Goal: Transaction & Acquisition: Purchase product/service

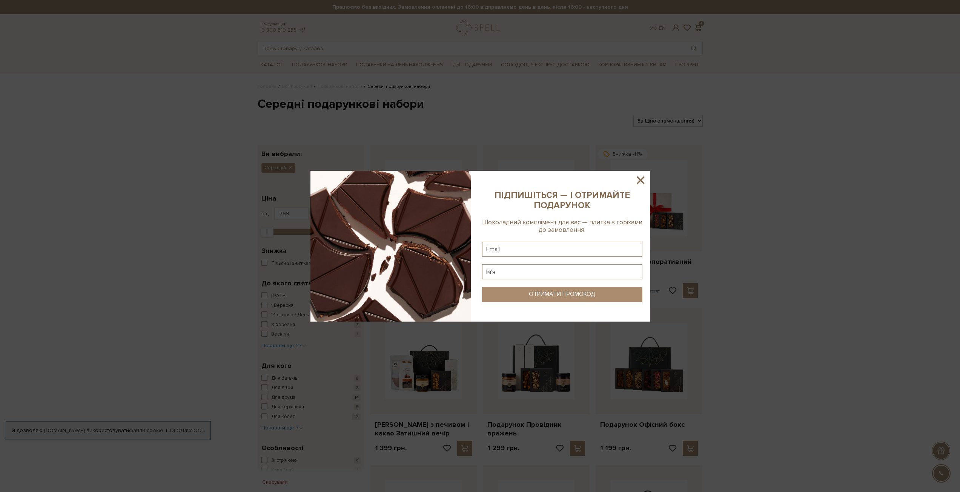
click at [641, 179] on icon at bounding box center [641, 181] width 8 height 8
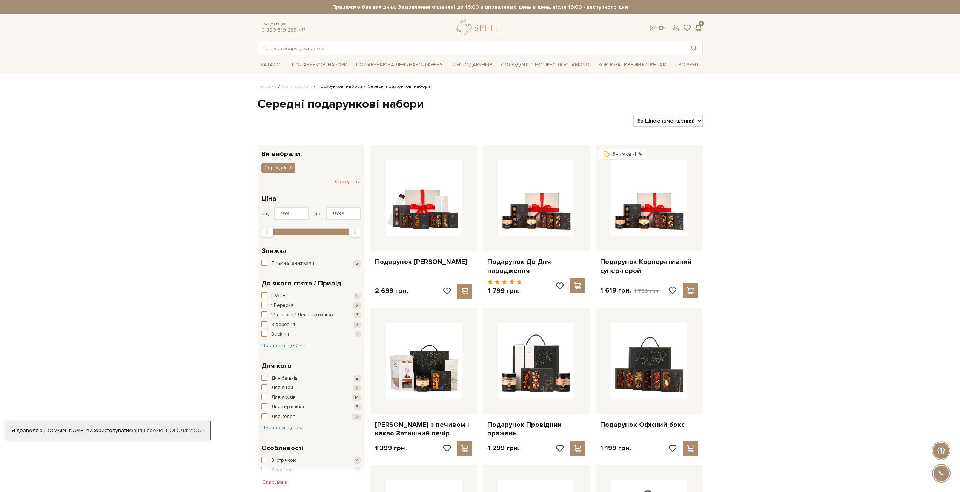
click at [324, 86] on link "Подарункові набори" at bounding box center [339, 87] width 45 height 6
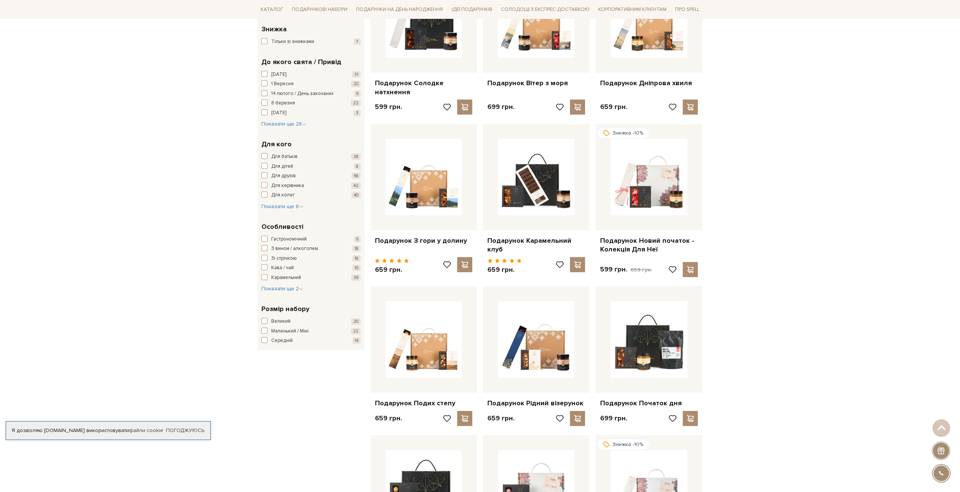
scroll to position [189, 0]
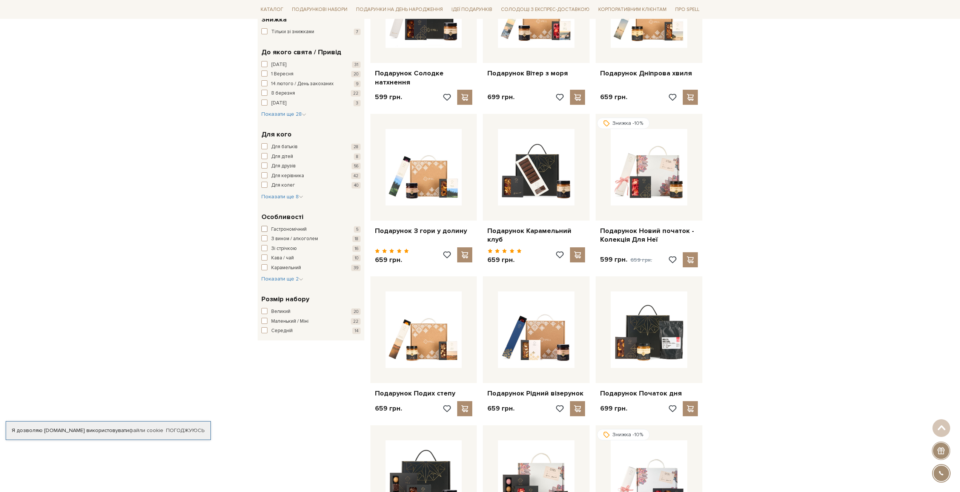
click at [299, 228] on span "Гастрономічний" at bounding box center [288, 230] width 35 height 8
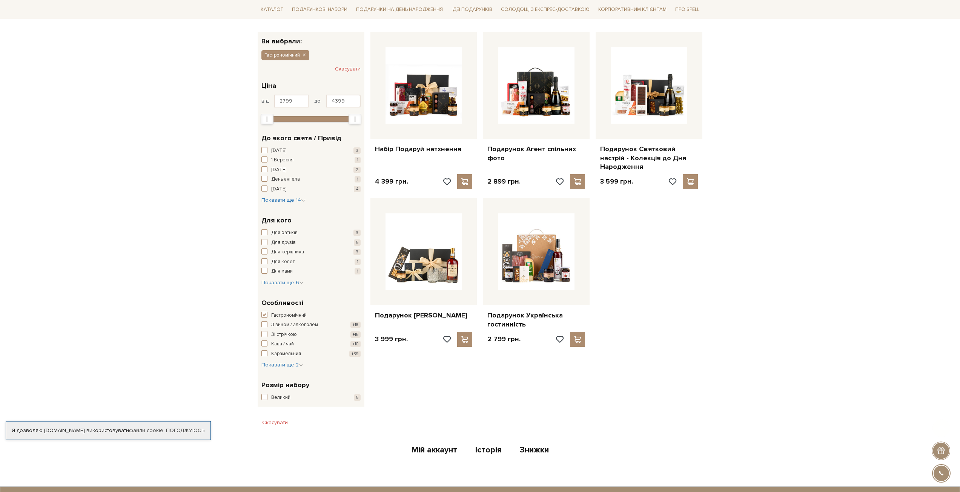
scroll to position [113, 0]
click at [265, 312] on span "button" at bounding box center [264, 315] width 6 height 6
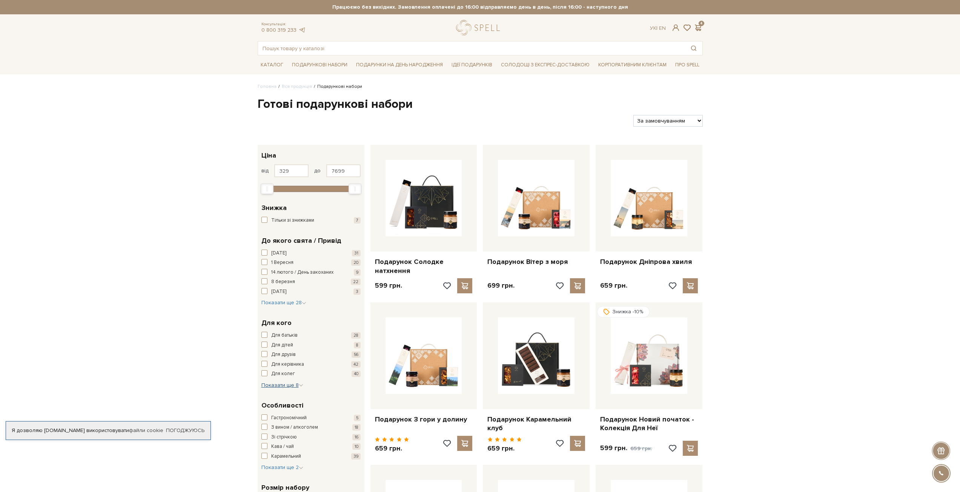
click at [297, 387] on span "Показати ще 8" at bounding box center [282, 385] width 42 height 6
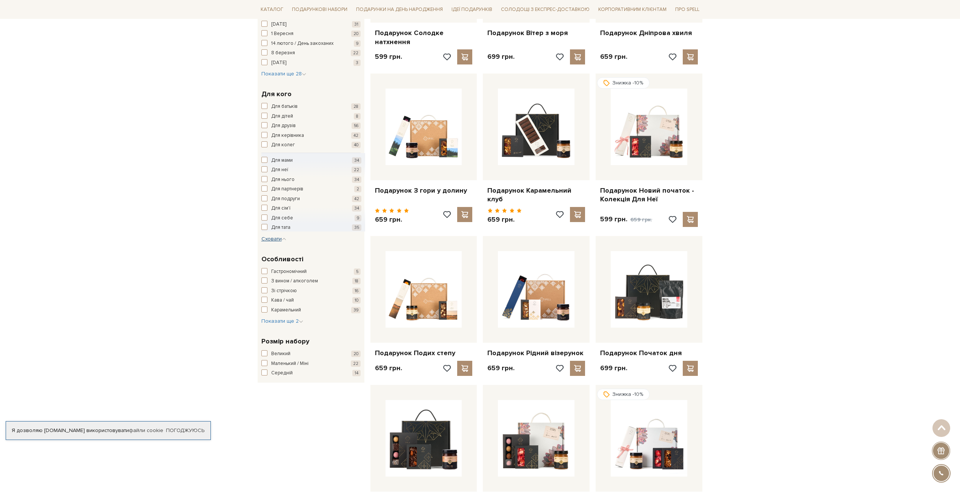
scroll to position [264, 0]
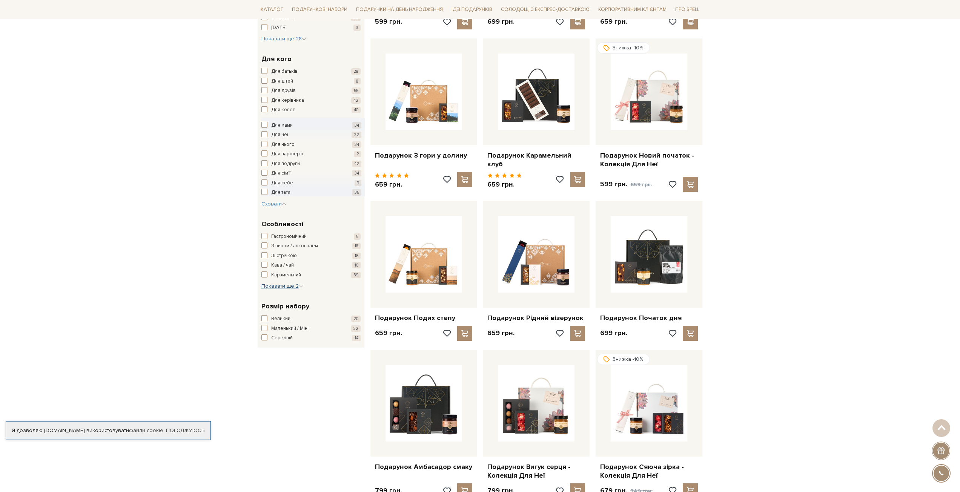
click at [293, 288] on span "Показати ще 2" at bounding box center [282, 286] width 42 height 6
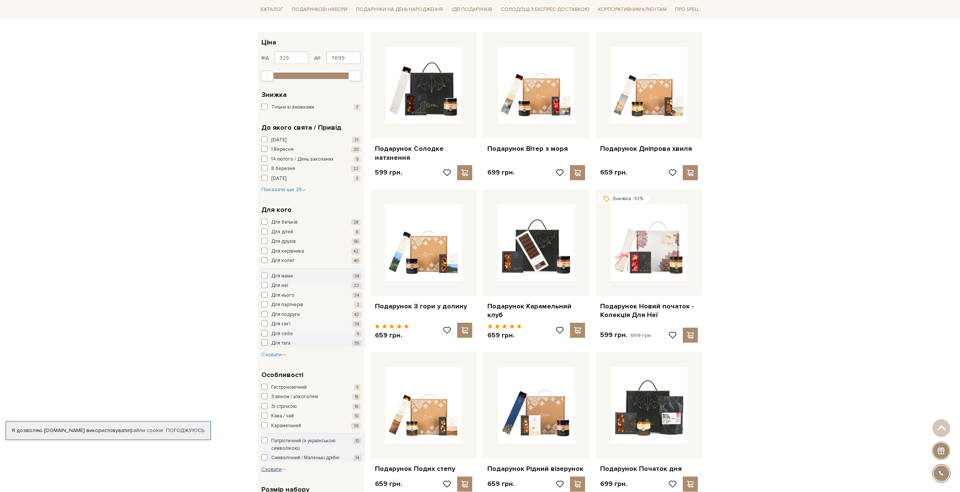
scroll to position [38, 0]
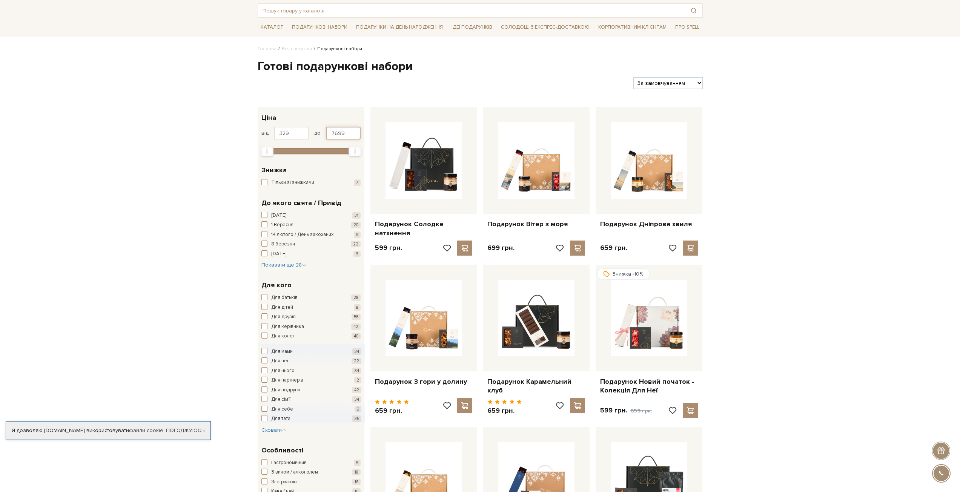
drag, startPoint x: 343, startPoint y: 133, endPoint x: 318, endPoint y: 134, distance: 24.2
click at [318, 134] on div "від 329 до 7699" at bounding box center [310, 133] width 99 height 13
type input "2000"
click at [387, 148] on button "Показати 51 товар" at bounding box center [404, 150] width 72 height 14
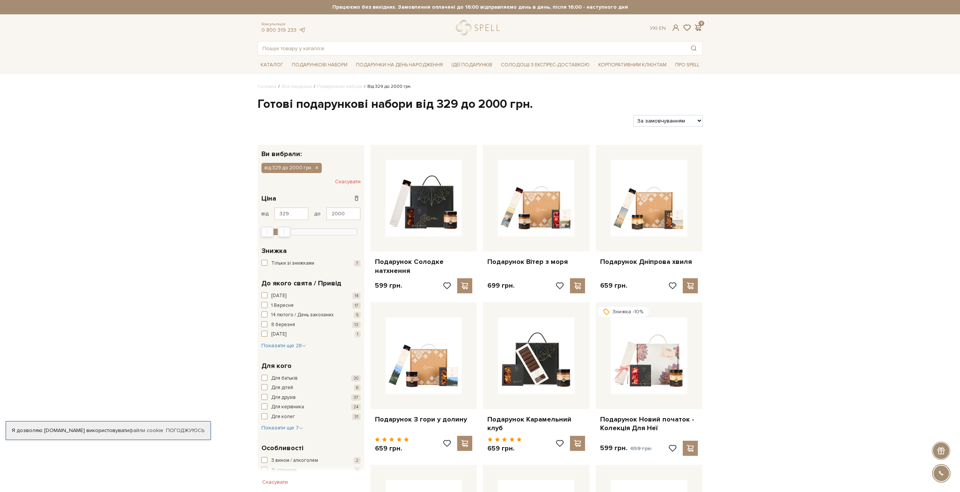
click at [679, 118] on select "За замовчуванням За Ціною (зростання) За Ціною (зменшення) Новинки За популярні…" at bounding box center [667, 121] width 69 height 12
select select "https://spellchocolate.com/our-productions/podarunkovi-box/?sort=p.price&order=…"
click at [633, 115] on select "За замовчуванням За Ціною (зростання) За Ціною (зменшення) Новинки За популярні…" at bounding box center [667, 121] width 69 height 12
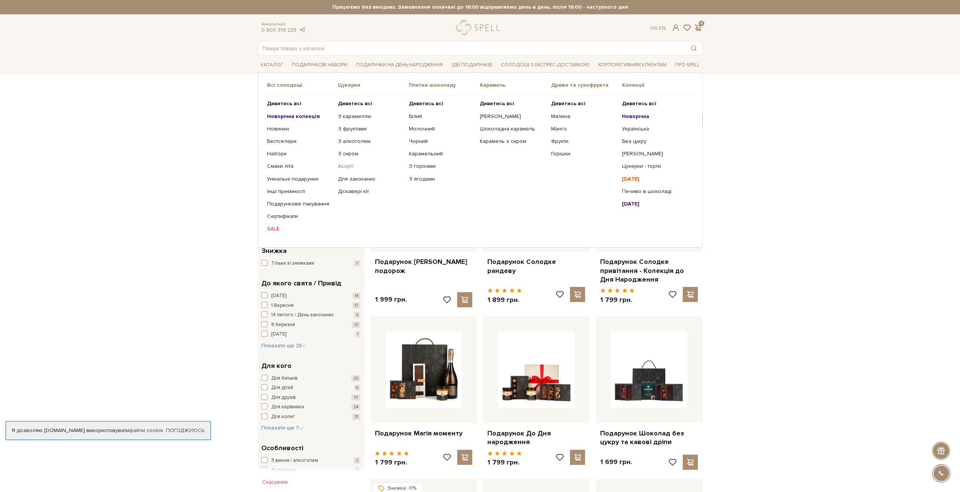
click at [347, 167] on link "Асорті" at bounding box center [370, 166] width 65 height 7
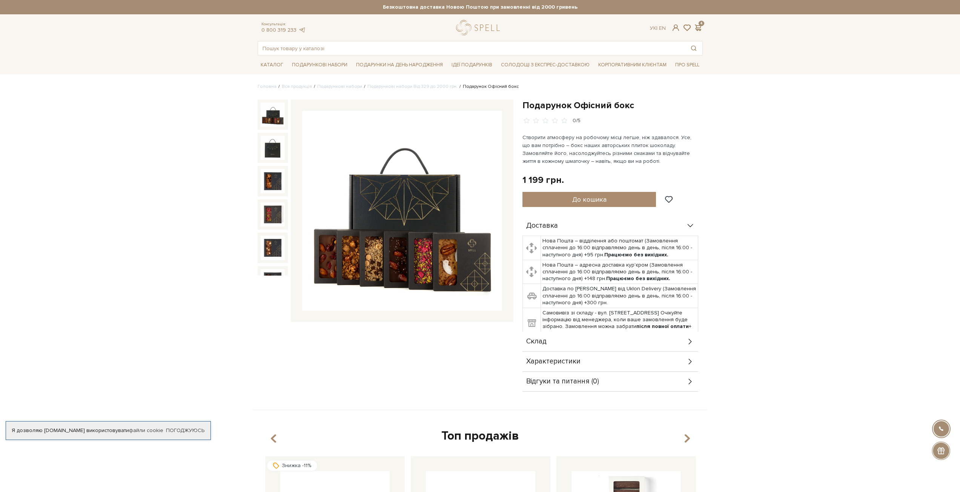
click at [612, 341] on div "Склад" at bounding box center [610, 342] width 176 height 20
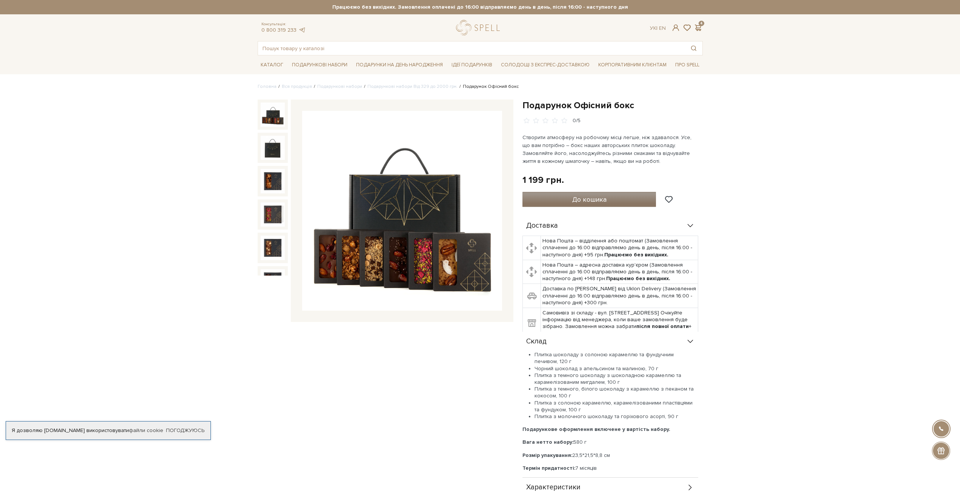
click at [596, 195] on span "До кошика" at bounding box center [589, 199] width 34 height 8
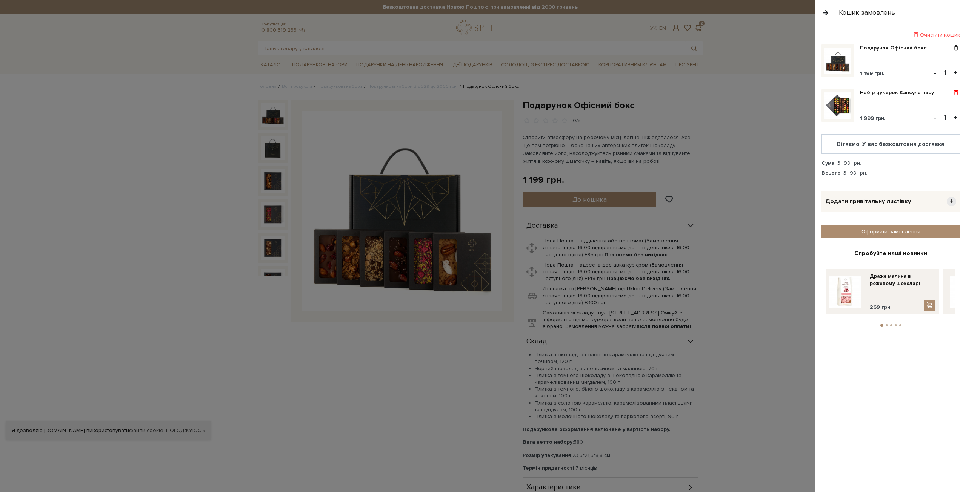
click at [953, 93] on span at bounding box center [956, 92] width 8 height 7
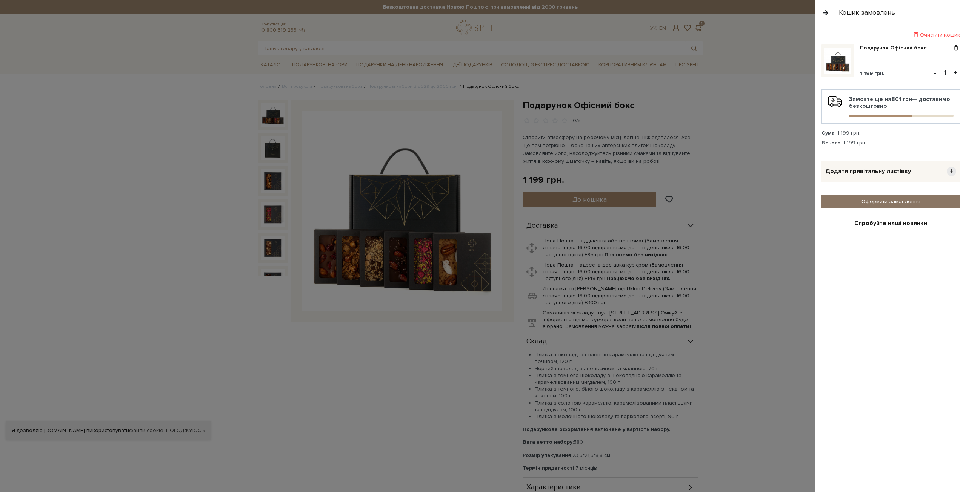
click at [877, 205] on link "Оформити замовлення" at bounding box center [890, 201] width 138 height 13
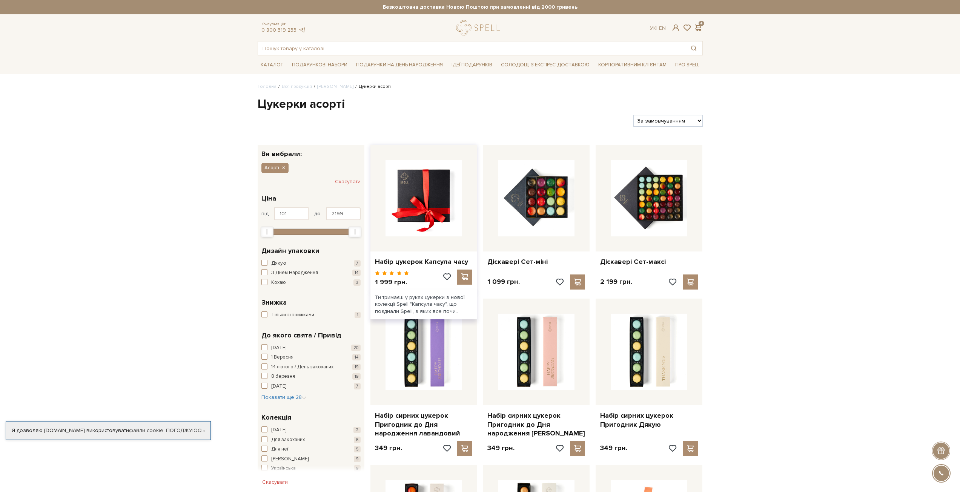
click at [417, 191] on img at bounding box center [424, 198] width 77 height 77
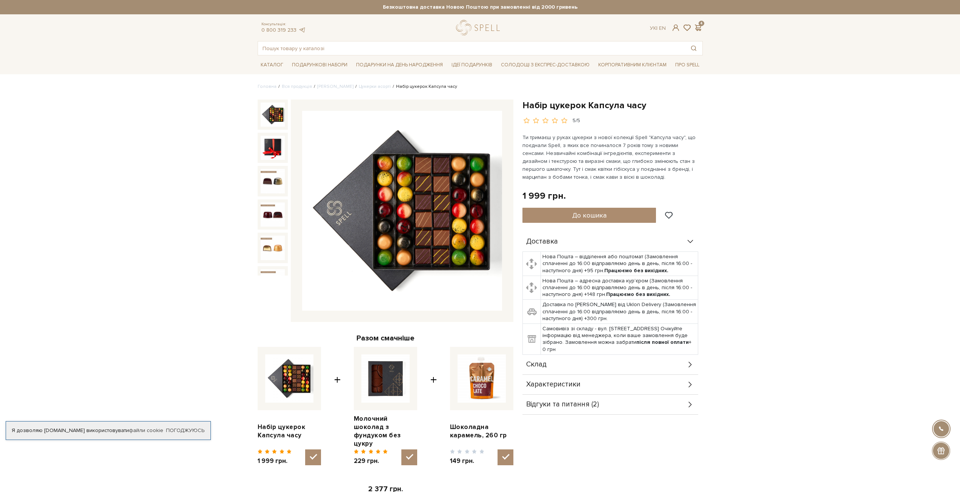
click at [691, 367] on icon at bounding box center [690, 365] width 8 height 8
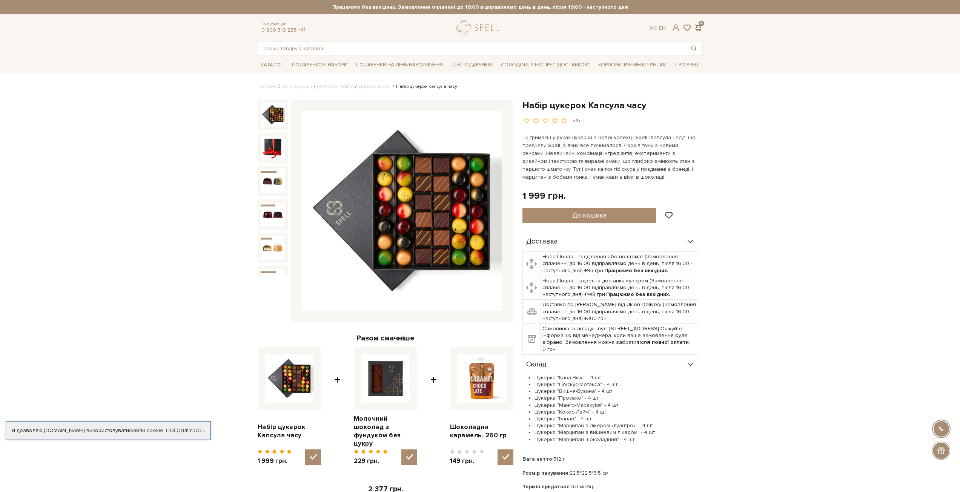
click at [562, 120] on span at bounding box center [564, 120] width 8 height 7
click at [582, 218] on span "До кошика" at bounding box center [589, 215] width 34 height 8
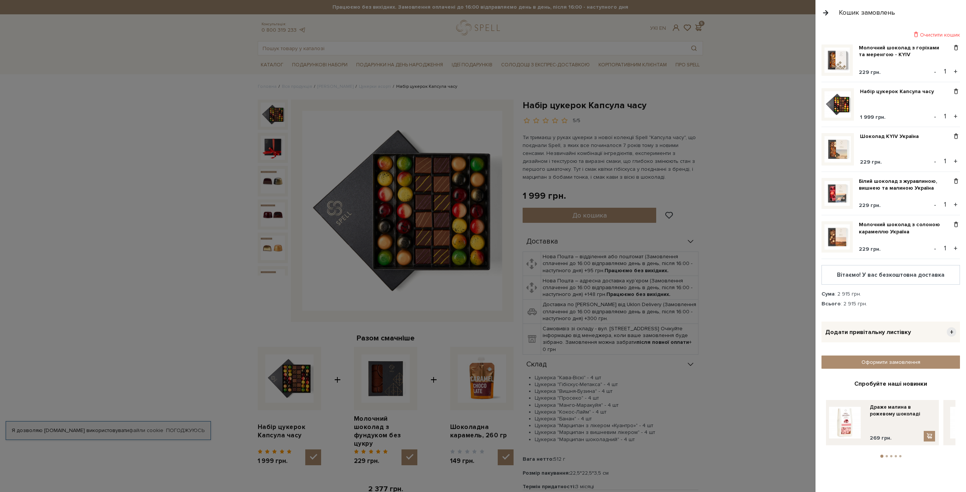
click at [940, 35] on div "Очистити кошик" at bounding box center [890, 34] width 138 height 7
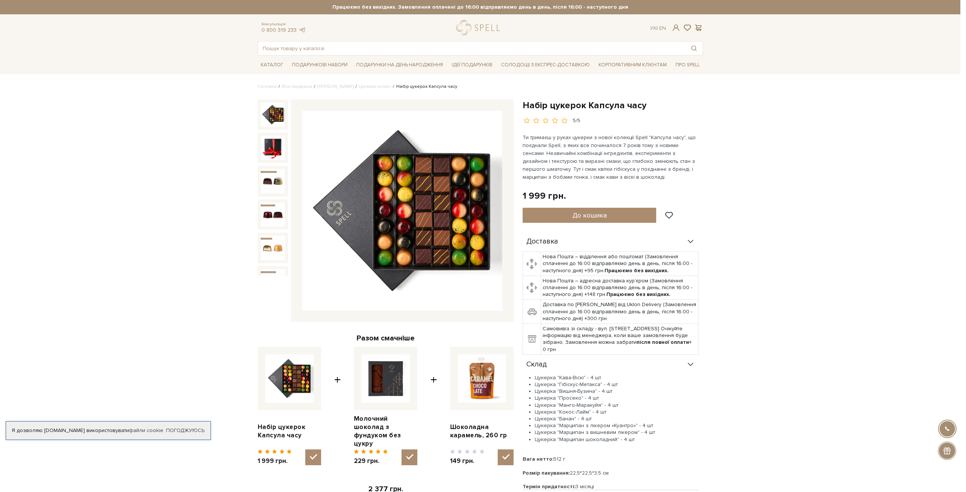
click at [730, 221] on div at bounding box center [483, 246] width 966 height 492
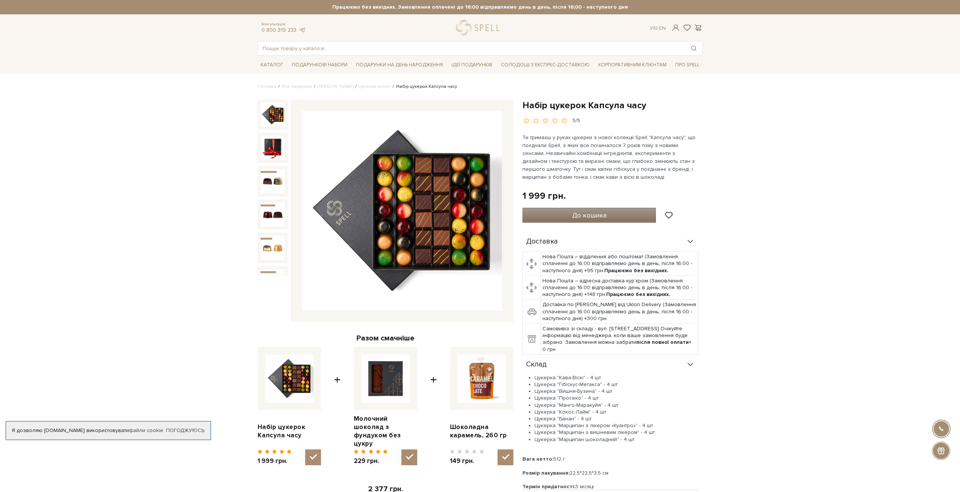
click at [622, 211] on button "До кошика" at bounding box center [589, 215] width 134 height 15
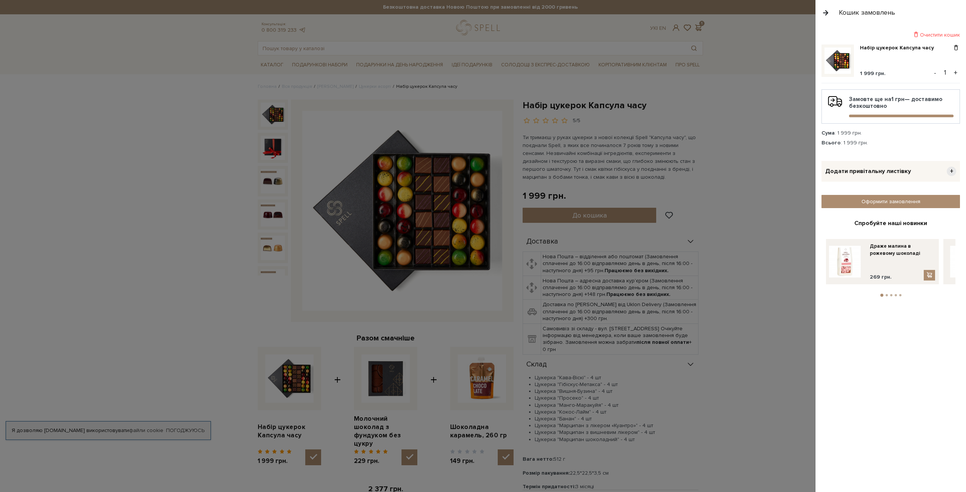
click at [909, 174] on div "Додати привітальну листівку +" at bounding box center [890, 171] width 138 height 21
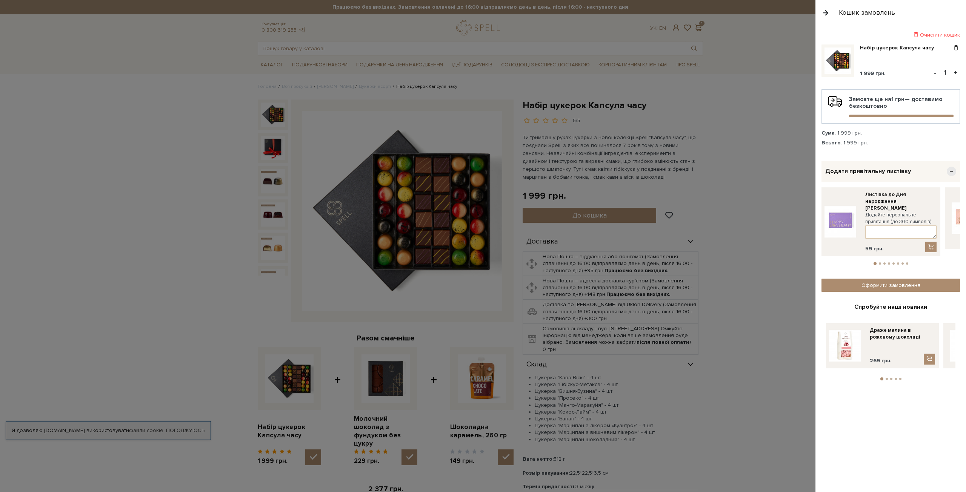
click at [919, 169] on div "Додати привітальну листівку −" at bounding box center [890, 171] width 138 height 21
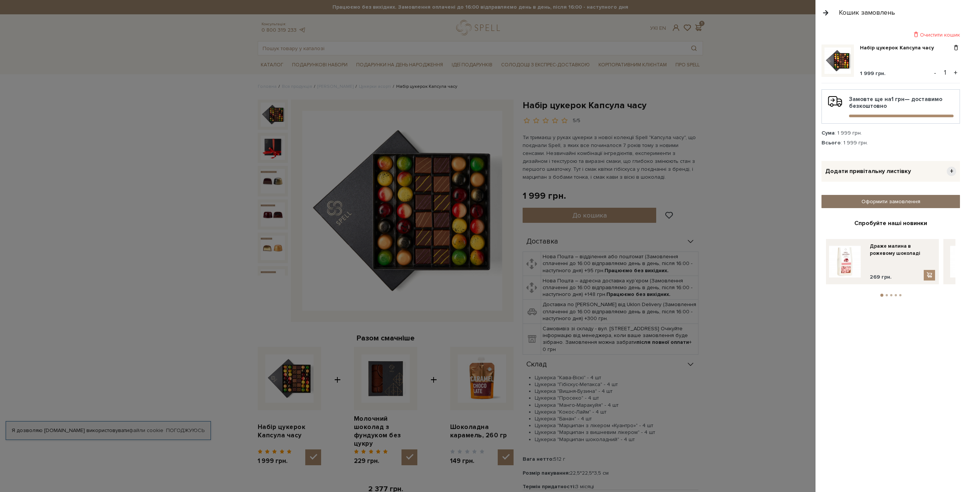
click at [923, 201] on link "Оформити замовлення" at bounding box center [890, 201] width 138 height 13
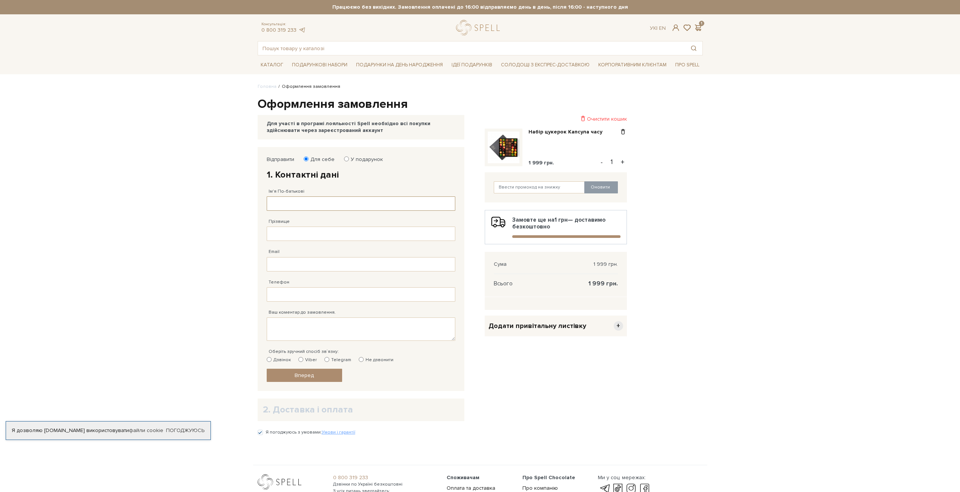
click at [336, 201] on input "Ім'я По-батькові" at bounding box center [361, 204] width 189 height 14
type input "[PERSON_NAME]"
type input "38 (097) 809 22 56"
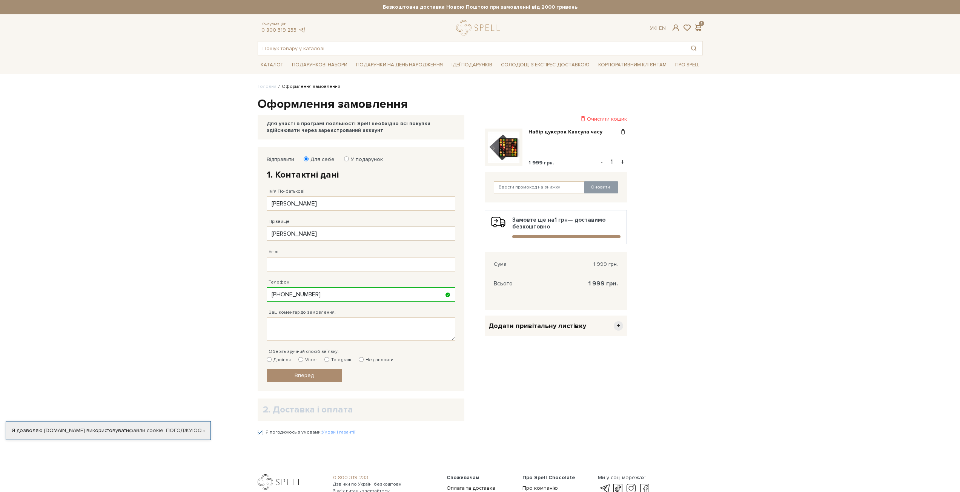
click at [303, 238] on input "Парфенюк" at bounding box center [361, 234] width 189 height 14
type input "Пірог"
click at [308, 263] on input "Email" at bounding box center [361, 264] width 189 height 14
click at [310, 324] on textarea "Ваш коментар до замовлення." at bounding box center [361, 329] width 189 height 23
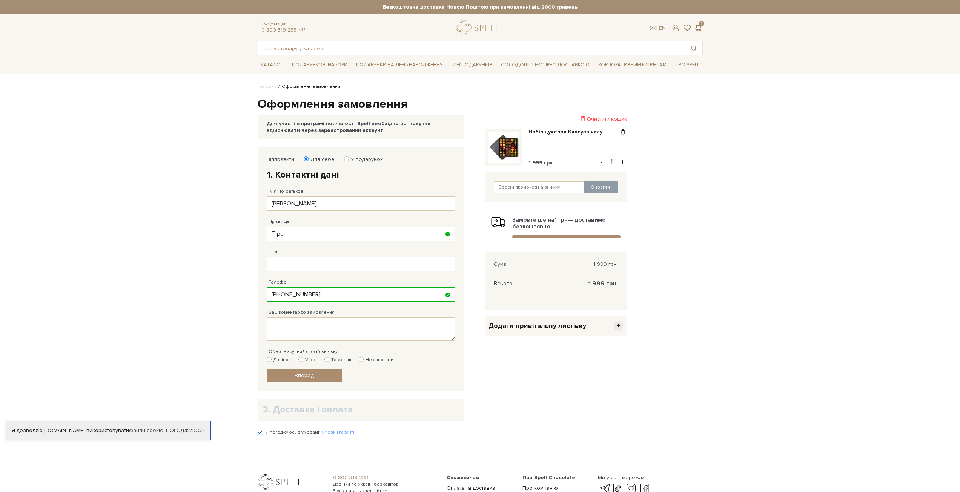
click at [271, 362] on input "Дзвінок" at bounding box center [269, 359] width 5 height 5
radio input "true"
click at [299, 373] on span "Вперед" at bounding box center [304, 375] width 19 height 6
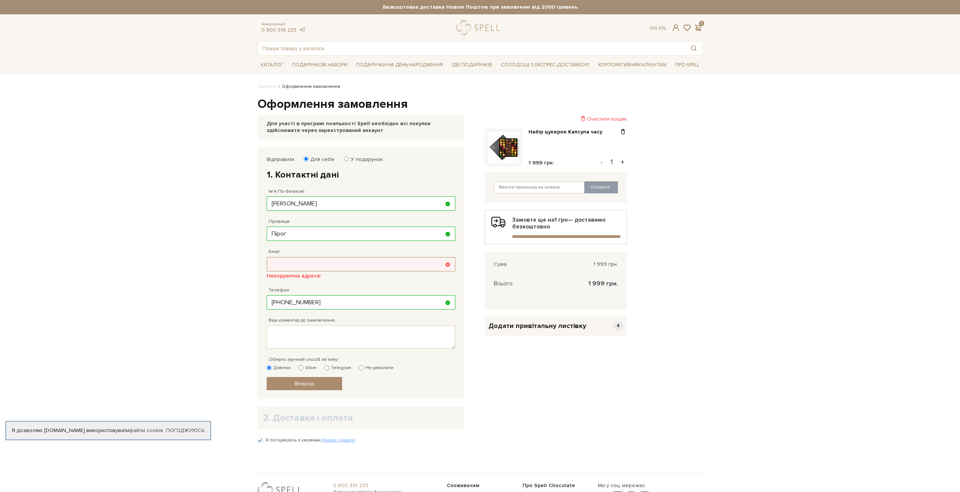
click at [298, 260] on input "Email" at bounding box center [361, 264] width 189 height 14
paste input "[PERSON_NAME][EMAIL_ADDRESS][DOMAIN_NAME]"
type input "[PERSON_NAME][EMAIL_ADDRESS][DOMAIN_NAME]"
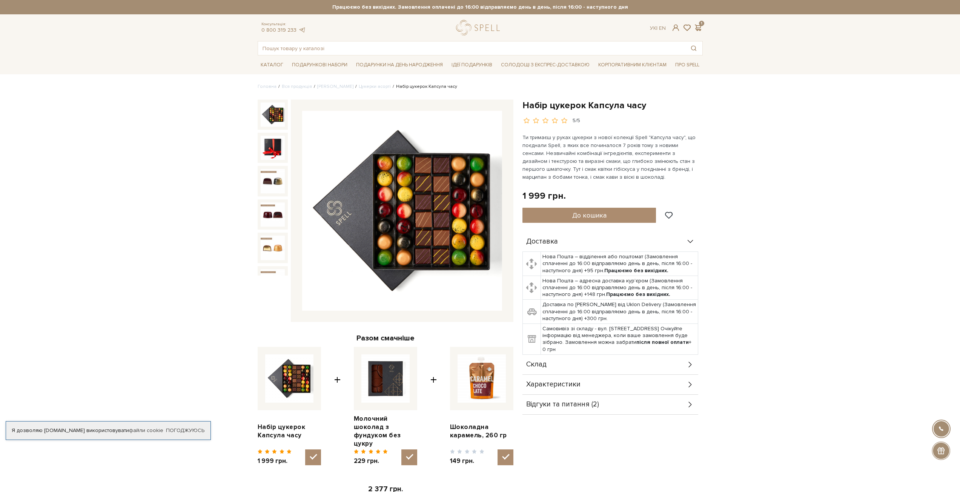
click at [639, 368] on div "Склад" at bounding box center [610, 365] width 176 height 20
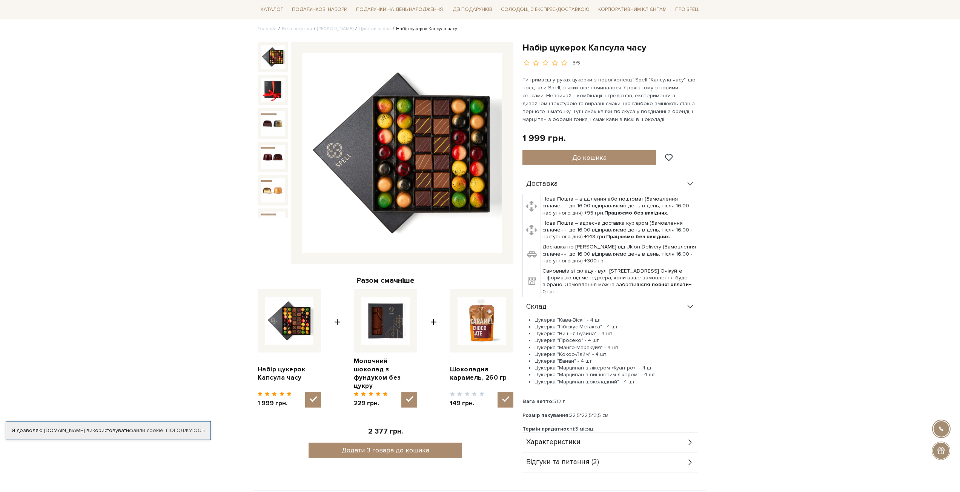
scroll to position [75, 0]
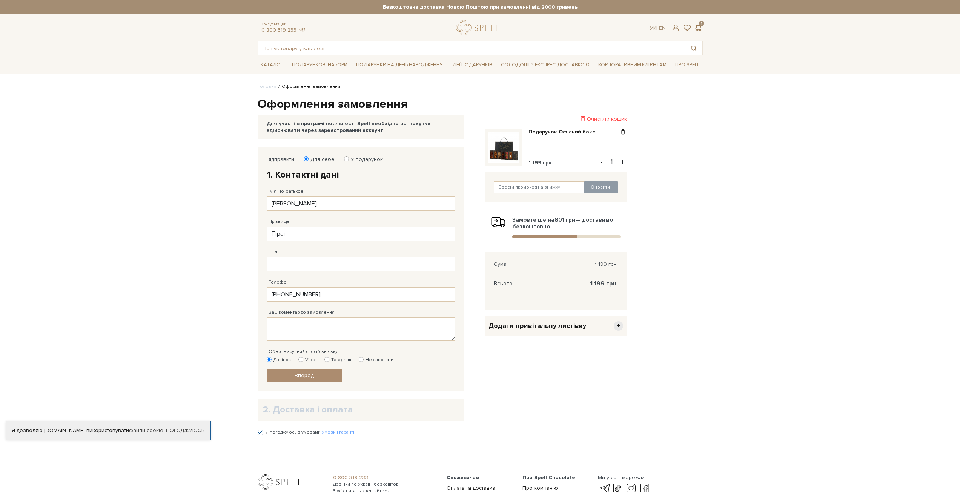
click at [307, 265] on input "Email" at bounding box center [361, 264] width 189 height 14
paste input "[PERSON_NAME][EMAIL_ADDRESS][DOMAIN_NAME]"
type input "[PERSON_NAME][EMAIL_ADDRESS][DOMAIN_NAME]"
click at [314, 376] on link "Вперед" at bounding box center [304, 375] width 75 height 13
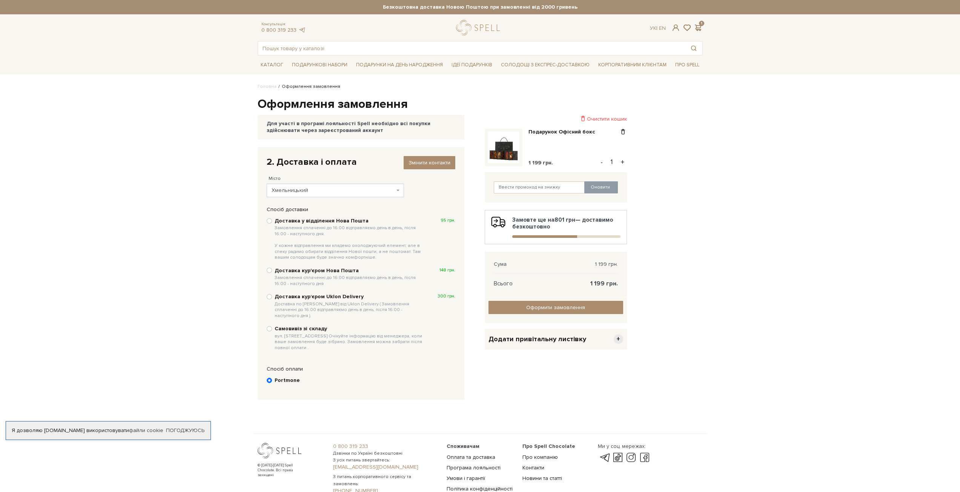
scroll to position [65, 0]
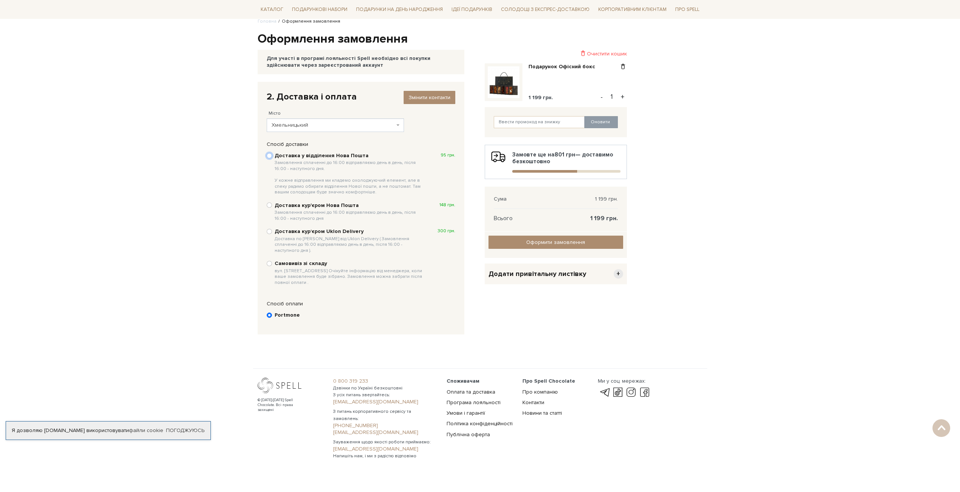
click at [270, 155] on input "Доставка у відділення Нова Пошта Замовлення сплаченні до 16:00 відправляємо ден…" at bounding box center [269, 155] width 5 height 5
radio input "true"
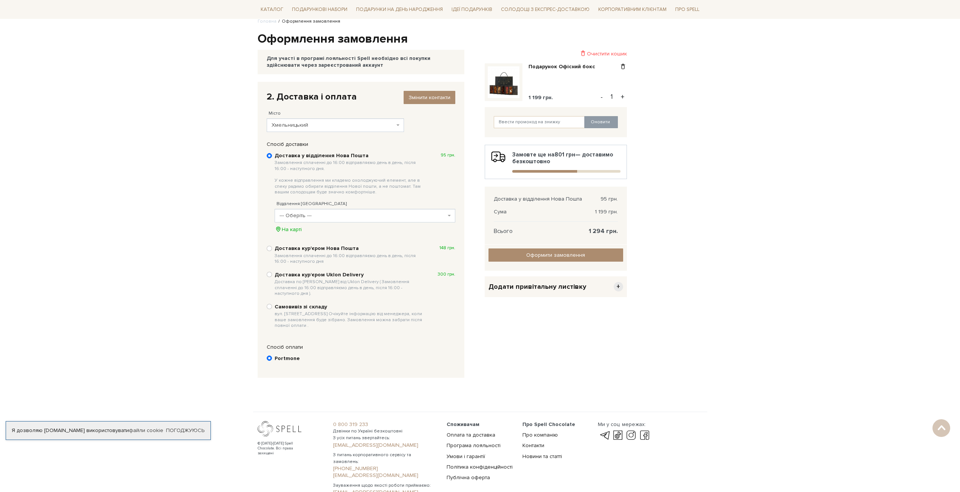
click at [298, 213] on span "--- Оберіть ---" at bounding box center [363, 216] width 166 height 8
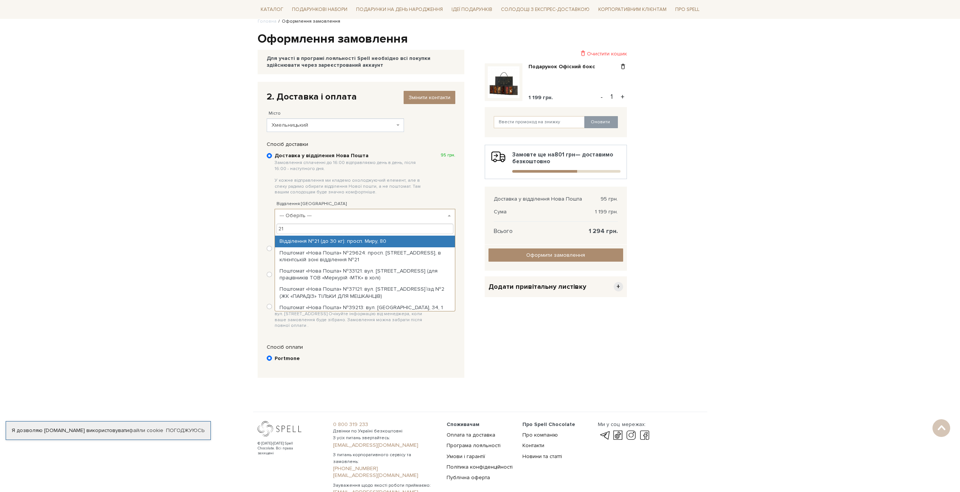
type input "21"
select select "Відділення №21 (до 30 кг): просп. Миру, 80"
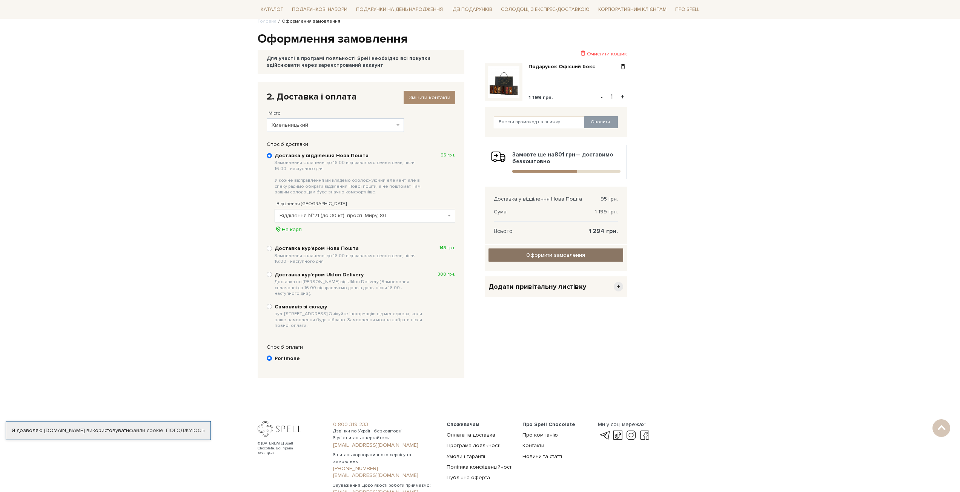
click at [529, 254] on input "Оформити замовлення" at bounding box center [556, 255] width 135 height 13
